Goal: Check status: Check status

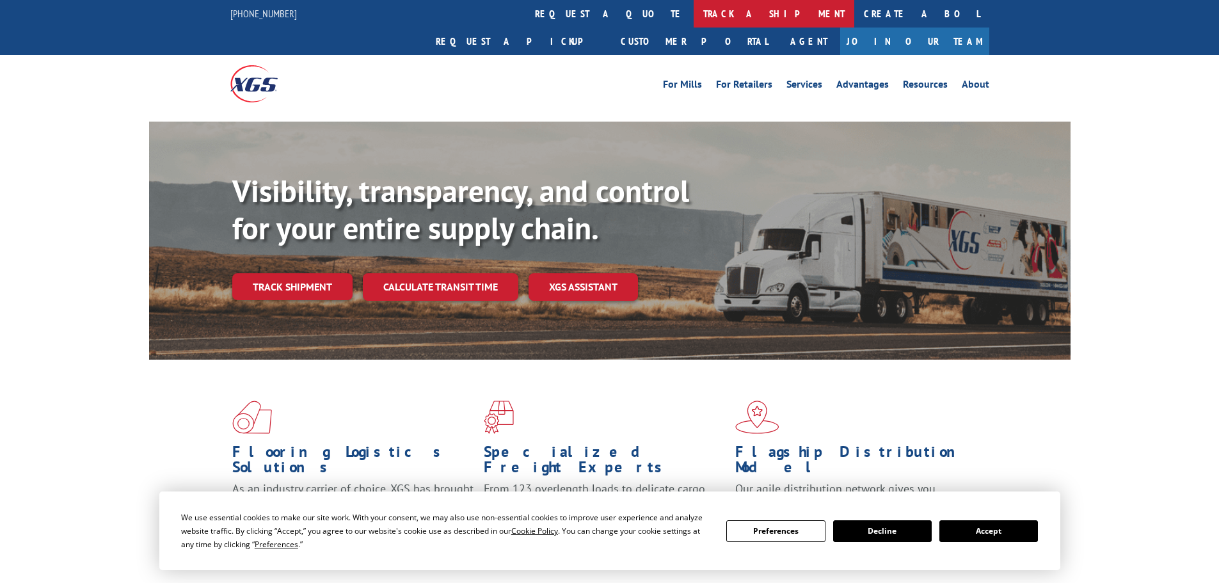
click at [693, 9] on link "track a shipment" at bounding box center [773, 14] width 161 height 28
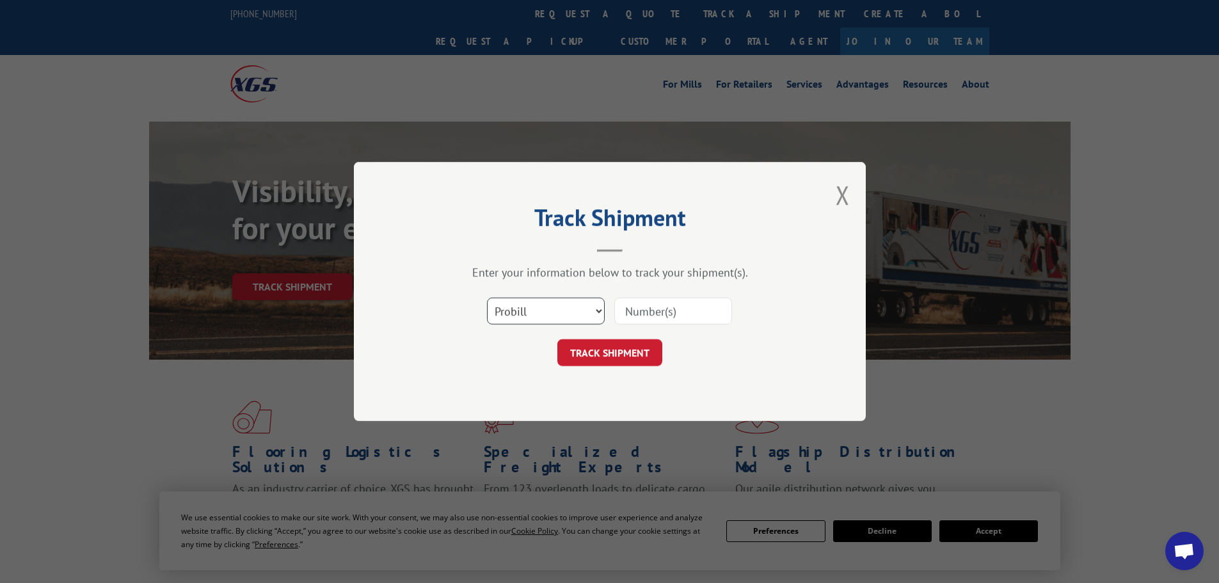
click at [534, 312] on select "Select category... Probill BOL PO" at bounding box center [546, 310] width 118 height 27
select select "bol"
click at [487, 297] on select "Select category... Probill BOL PO" at bounding box center [546, 310] width 118 height 27
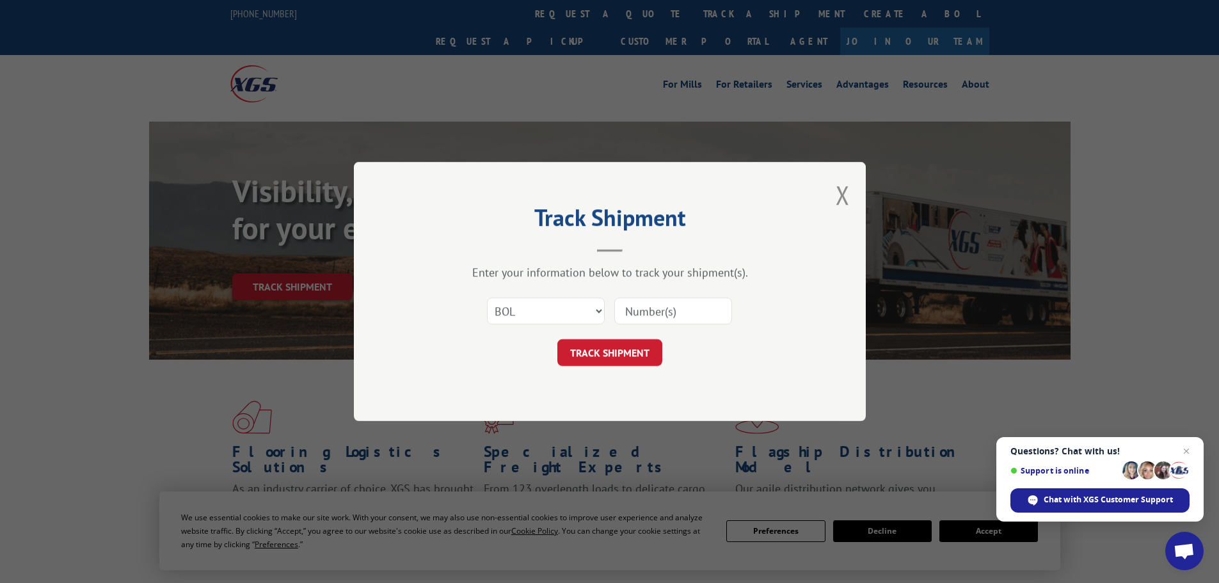
paste input "6027060"
type input "6027060"
click at [603, 354] on button "TRACK SHIPMENT" at bounding box center [609, 352] width 105 height 27
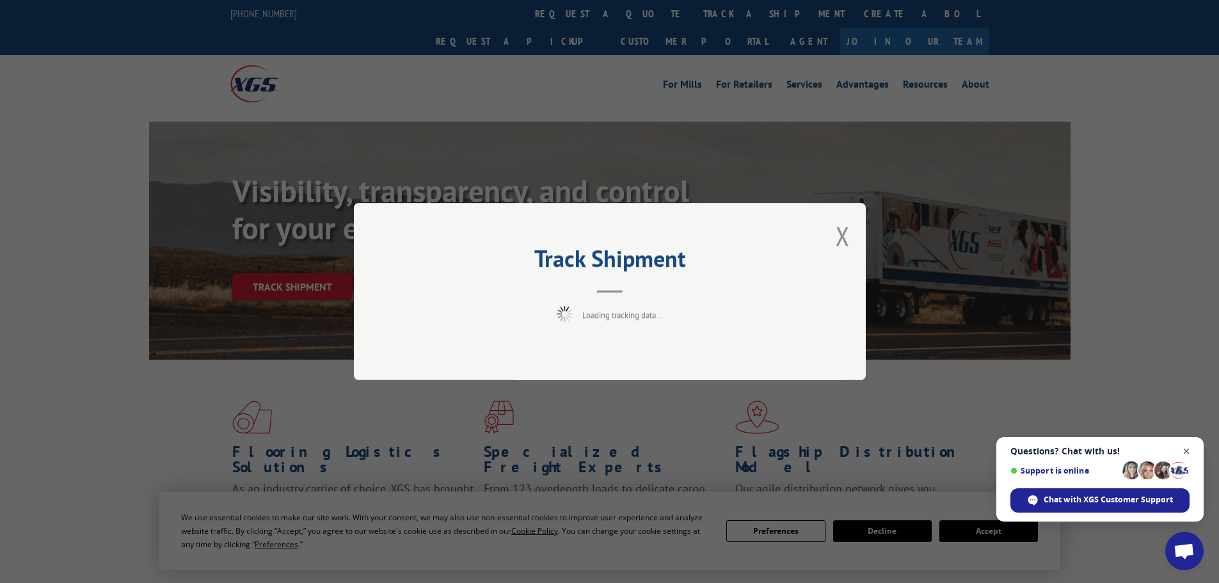
click at [1185, 450] on span "Close chat" at bounding box center [1186, 451] width 16 height 16
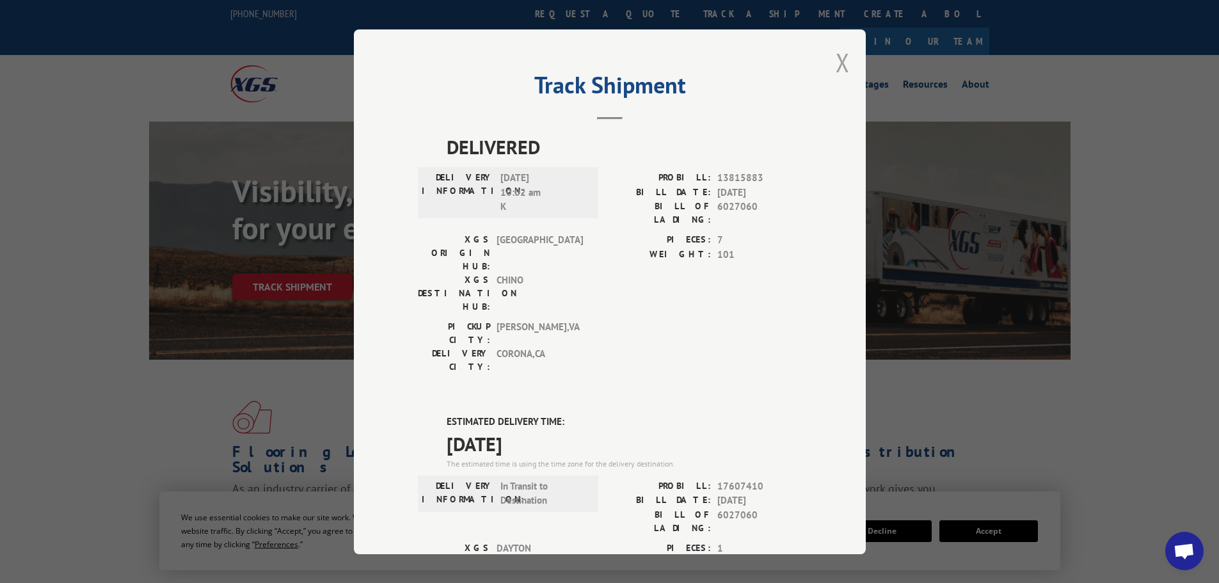
click at [835, 62] on button "Close modal" at bounding box center [842, 62] width 14 height 34
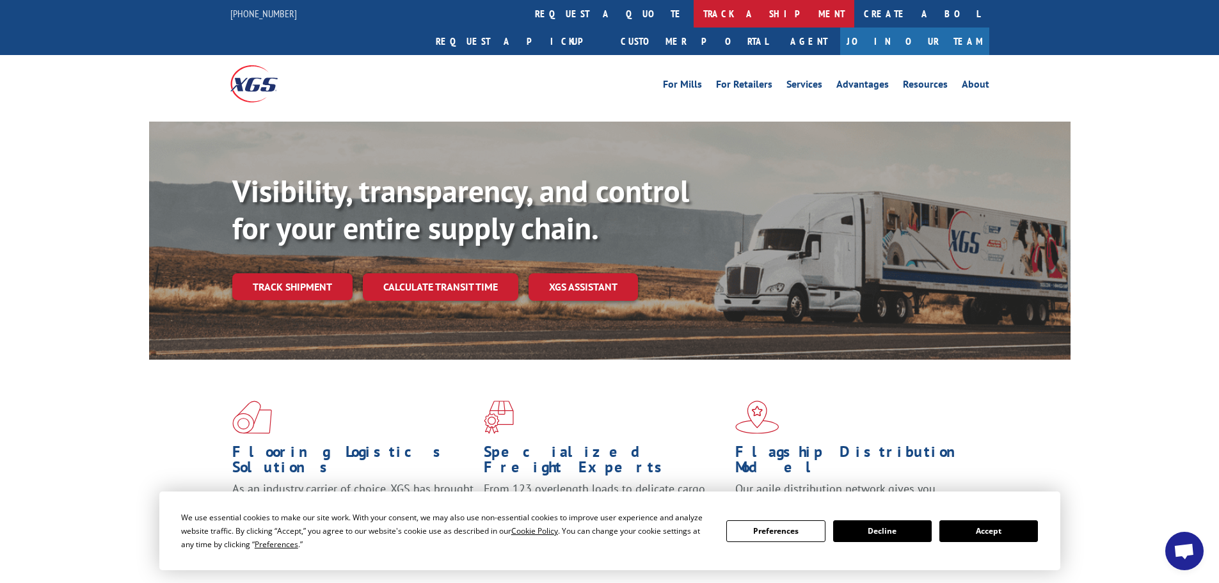
click at [693, 6] on link "track a shipment" at bounding box center [773, 14] width 161 height 28
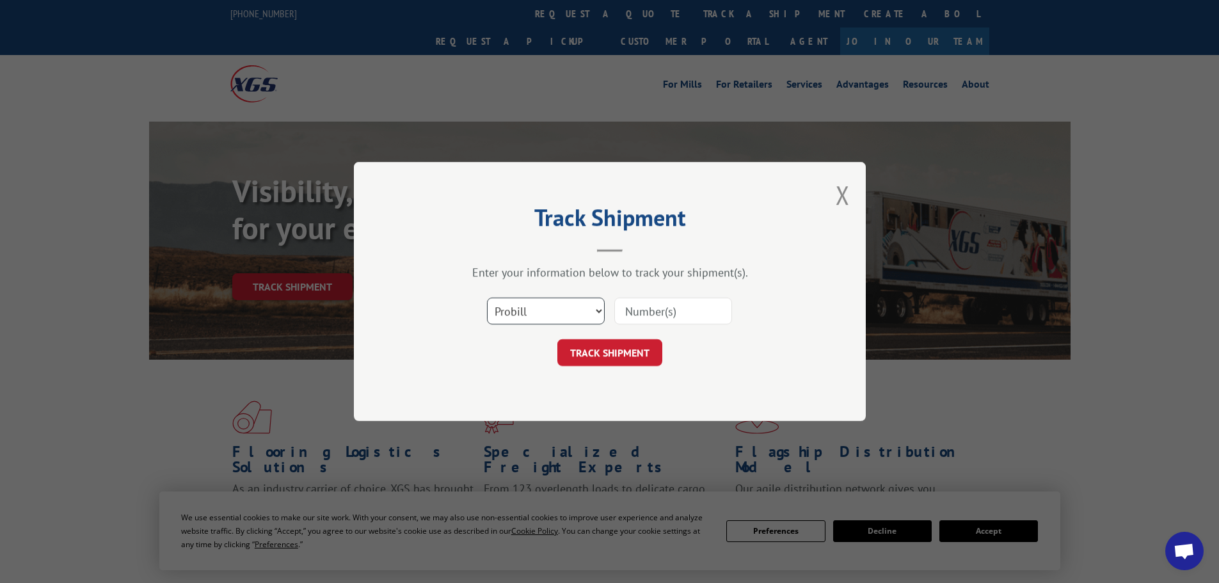
click at [540, 312] on select "Select category... Probill BOL PO" at bounding box center [546, 310] width 118 height 27
select select "bol"
click at [487, 297] on select "Select category... Probill BOL PO" at bounding box center [546, 310] width 118 height 27
paste input "5266651"
type input "5266651"
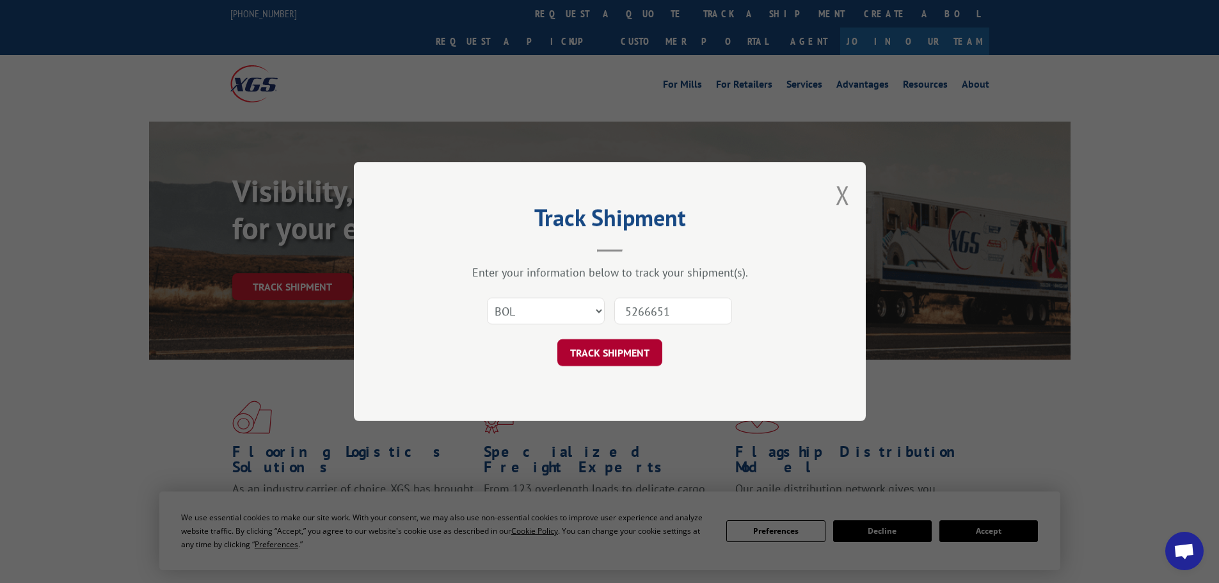
click at [573, 366] on button "TRACK SHIPMENT" at bounding box center [609, 352] width 105 height 27
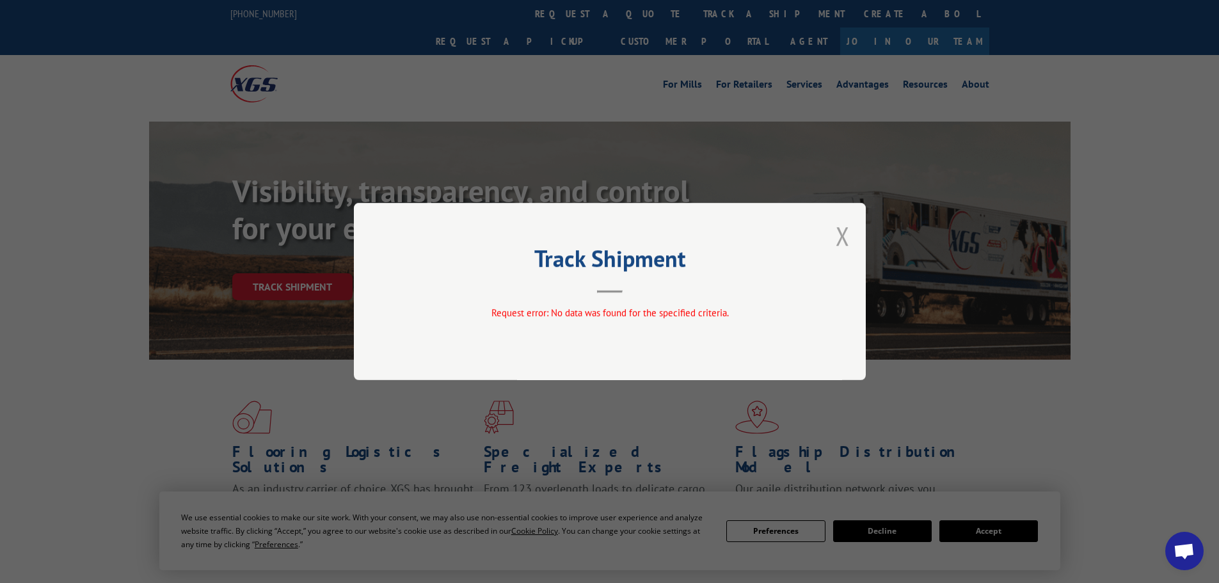
click at [844, 230] on button "Close modal" at bounding box center [842, 236] width 14 height 34
